Goal: Task Accomplishment & Management: Complete application form

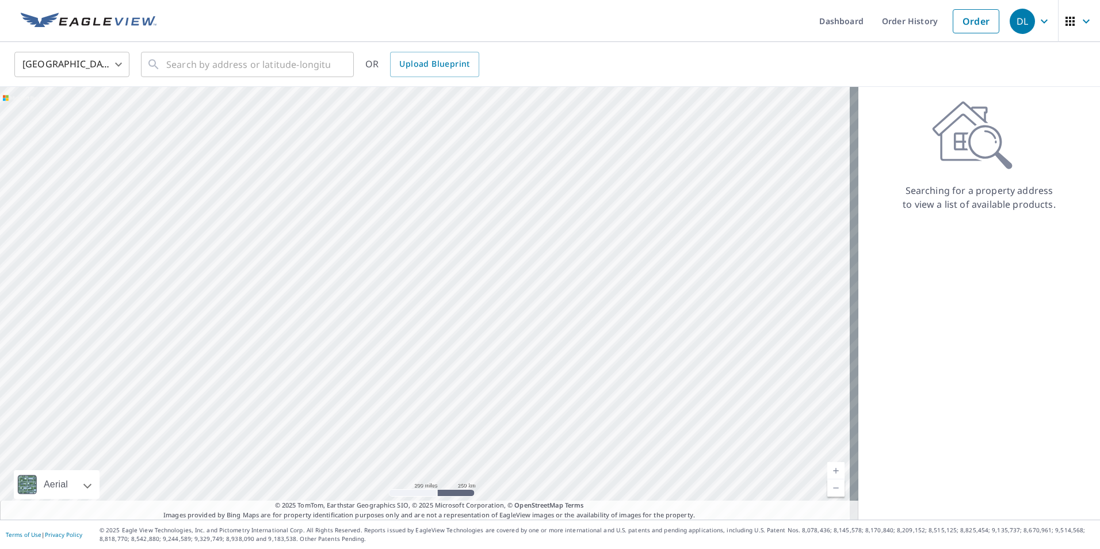
click at [95, 67] on body "DL DL Dashboard Order History Order DL United States US ​ ​ OR Upload Blueprint…" at bounding box center [550, 274] width 1100 height 549
click at [49, 132] on div at bounding box center [550, 274] width 1100 height 549
click at [96, 73] on body "DL DL Dashboard Order History Order DL United States US ​ ​ OR Upload Blueprint…" at bounding box center [550, 274] width 1100 height 549
click at [62, 117] on li "[GEOGRAPHIC_DATA]" at bounding box center [71, 116] width 115 height 21
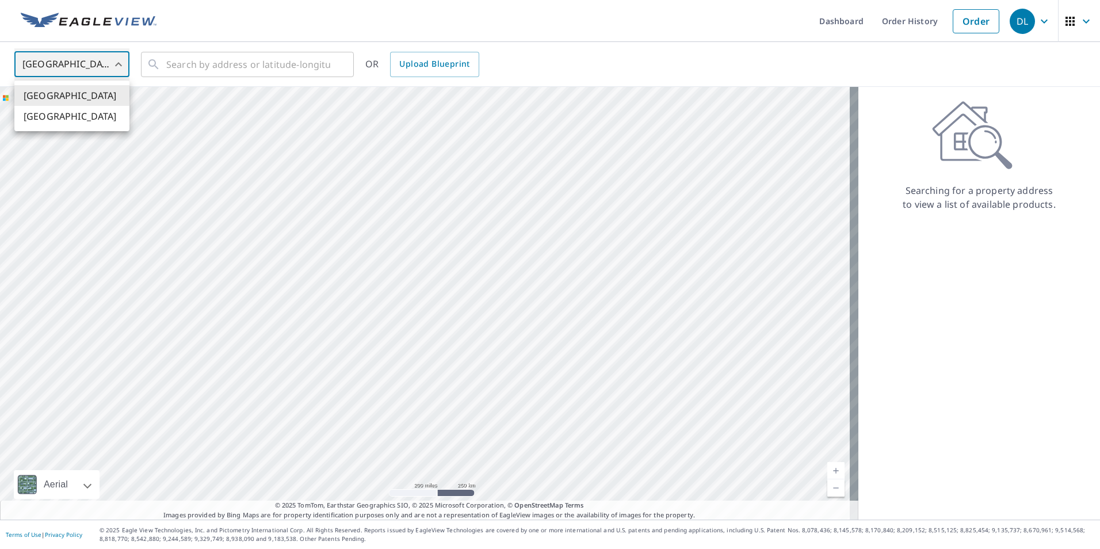
type input "CA"
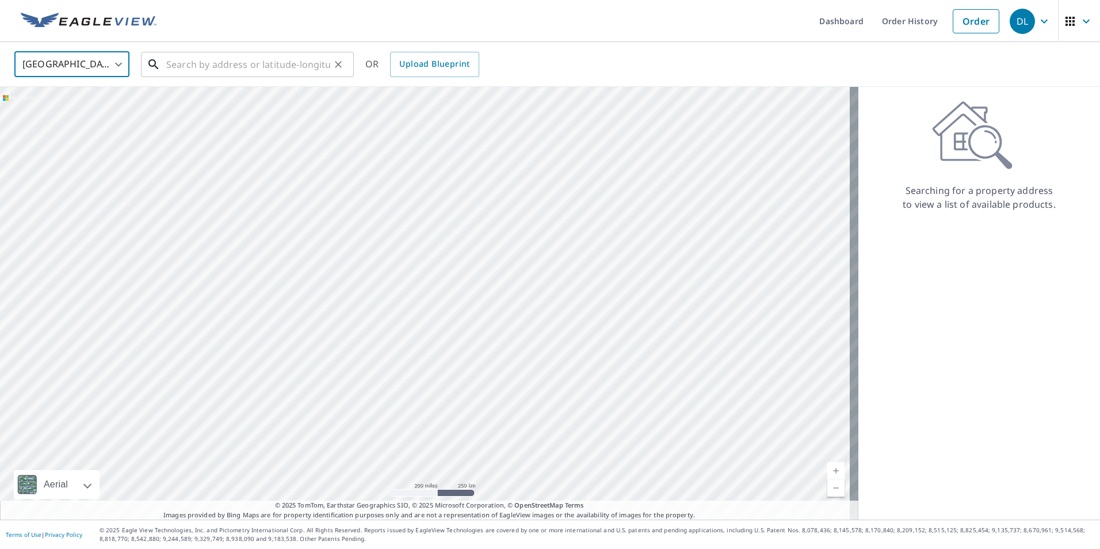
click at [182, 70] on input "text" at bounding box center [248, 64] width 164 height 32
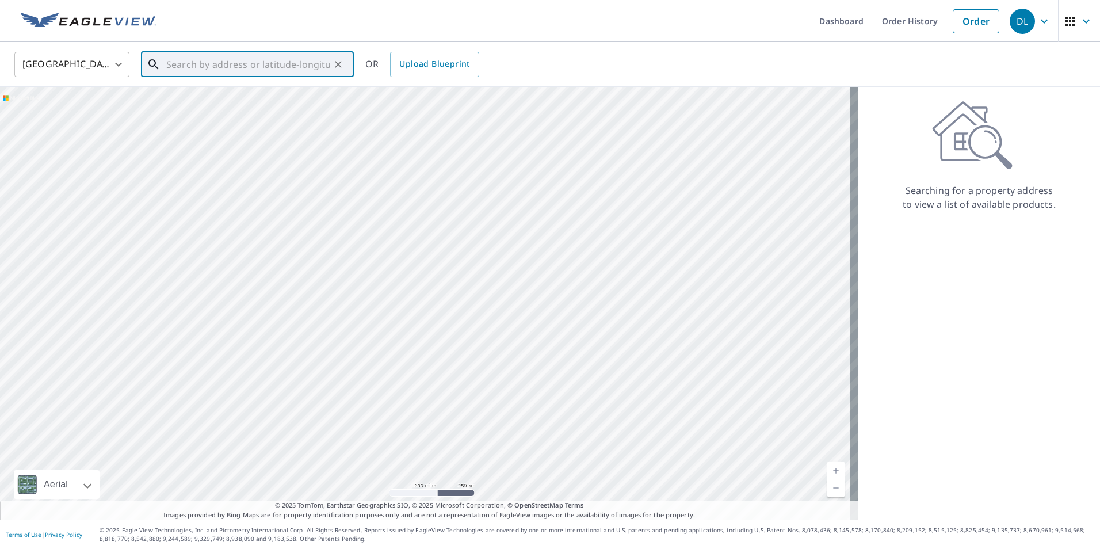
paste input "[STREET_ADDRESS]"
click at [208, 105] on span "[STREET_ADDRESS]" at bounding box center [254, 98] width 181 height 14
type input "[STREET_ADDRESS]"
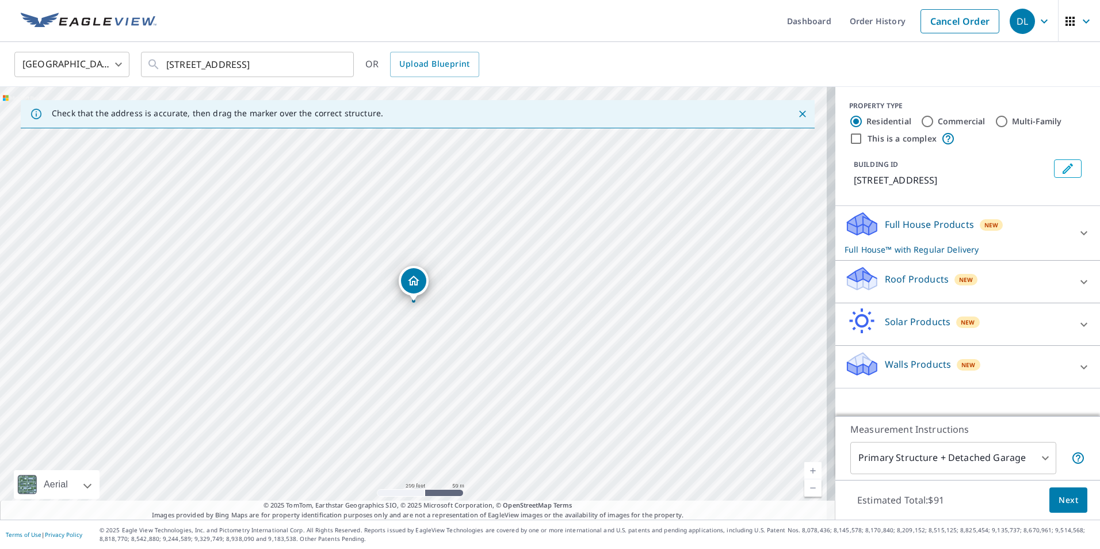
click at [1059, 502] on span "Next" at bounding box center [1069, 500] width 20 height 14
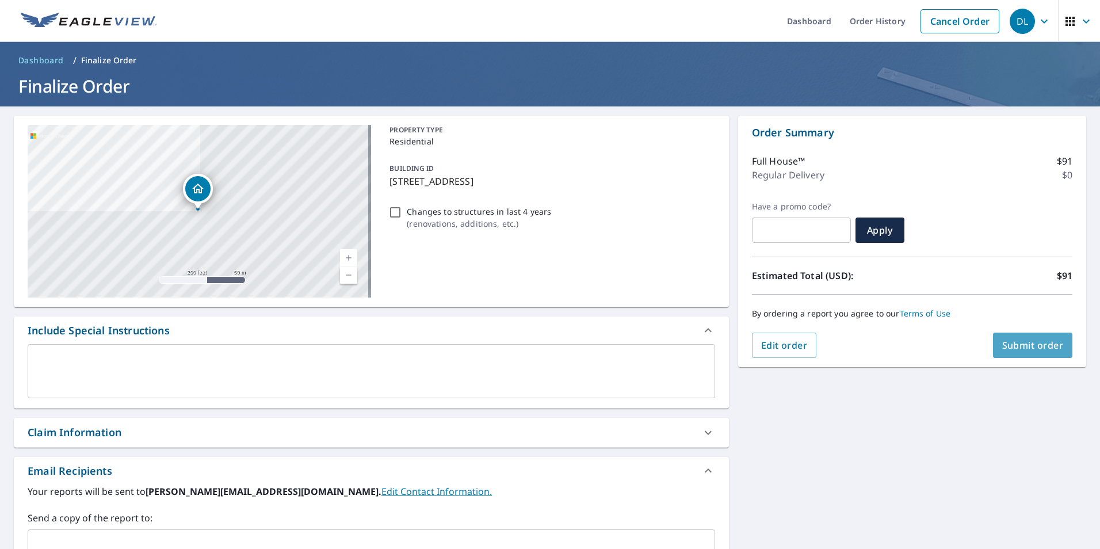
click at [1024, 340] on span "Submit order" at bounding box center [1033, 345] width 62 height 13
